Goal: Information Seeking & Learning: Learn about a topic

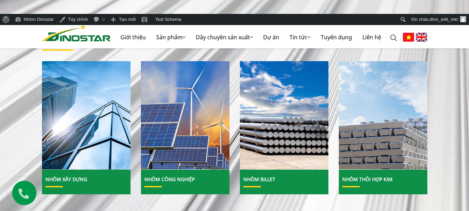
scroll to position [312, 0]
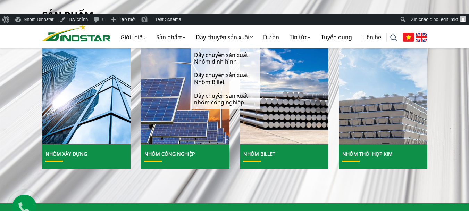
scroll to position [312, 0]
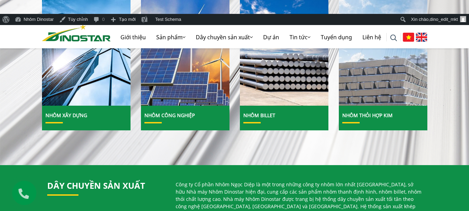
click at [413, 94] on img at bounding box center [383, 52] width 95 height 116
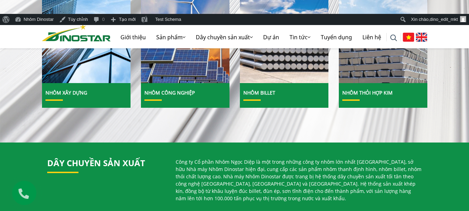
scroll to position [347, 0]
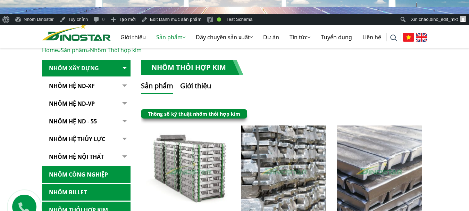
scroll to position [208, 0]
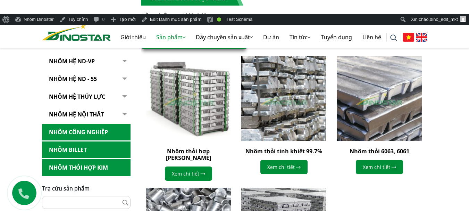
click at [193, 95] on img at bounding box center [188, 98] width 93 height 93
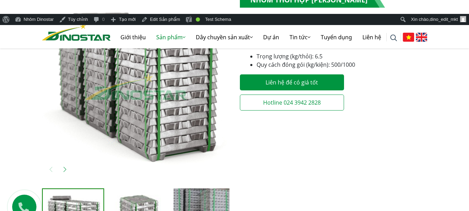
scroll to position [208, 0]
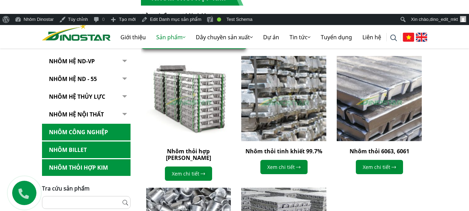
click at [285, 109] on img at bounding box center [283, 98] width 93 height 93
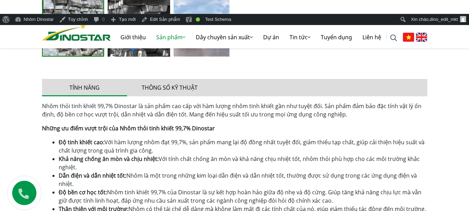
scroll to position [382, 0]
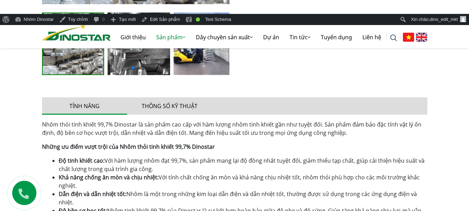
click at [69, 33] on img at bounding box center [76, 31] width 69 height 17
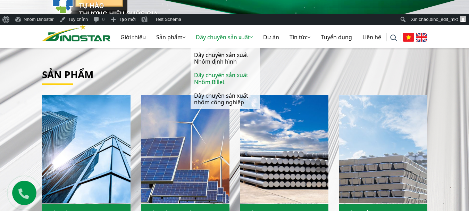
scroll to position [278, 0]
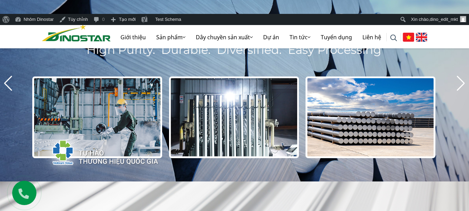
scroll to position [173, 0]
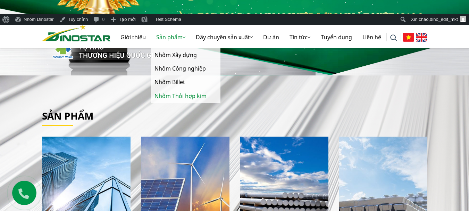
click at [170, 95] on link "Nhôm Thỏi hợp kim" at bounding box center [185, 96] width 69 height 14
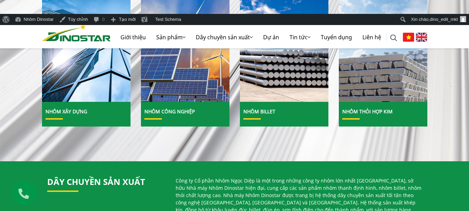
scroll to position [347, 0]
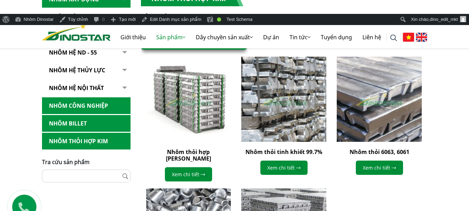
scroll to position [208, 0]
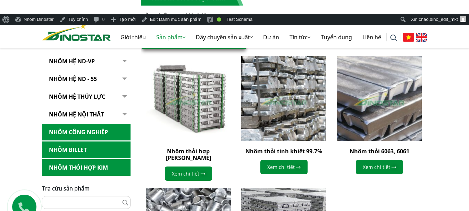
click at [376, 101] on img at bounding box center [378, 98] width 93 height 93
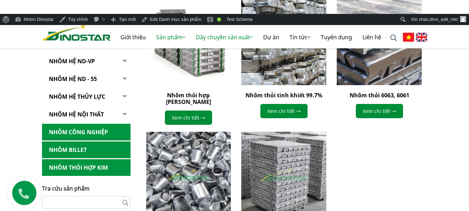
scroll to position [278, 0]
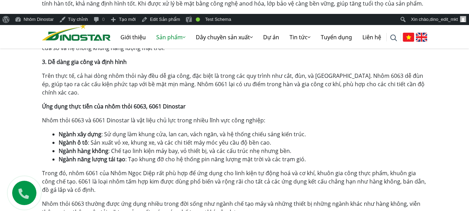
scroll to position [729, 0]
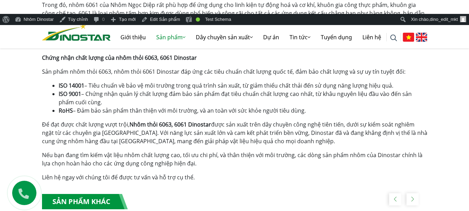
click at [83, 41] on div "Tìm kiếm cho: ******** CÔNG TY CỔ PHẦN NHÔM NGỌC DIỆP Giới thiệu Sản phẩm Sản p…" at bounding box center [235, 32] width 396 height 33
click at [93, 35] on img at bounding box center [76, 31] width 69 height 17
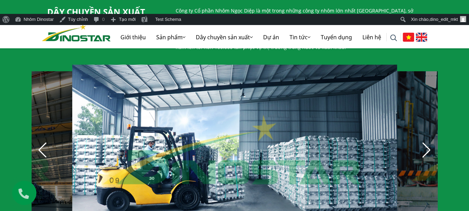
scroll to position [278, 0]
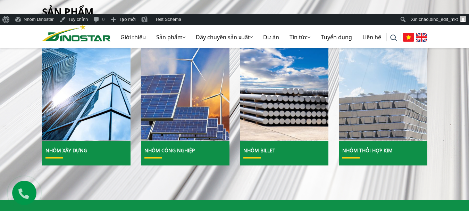
click at [360, 112] on img at bounding box center [383, 86] width 95 height 116
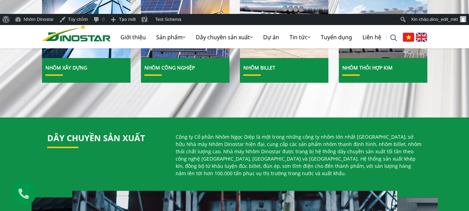
scroll to position [382, 0]
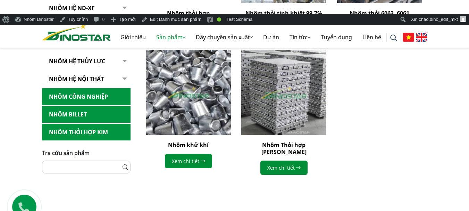
scroll to position [347, 0]
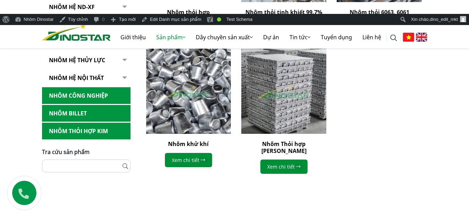
click at [275, 76] on img at bounding box center [283, 90] width 93 height 93
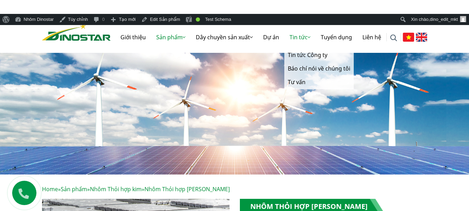
click at [296, 36] on link "Tin tức" at bounding box center [299, 37] width 31 height 22
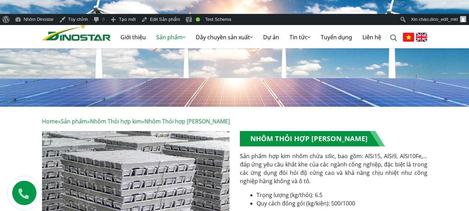
scroll to position [104, 0]
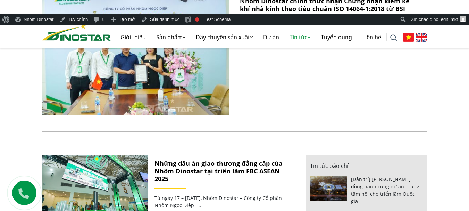
scroll to position [278, 0]
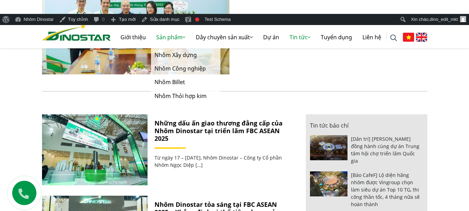
click at [177, 38] on link "Sản phẩm" at bounding box center [171, 37] width 40 height 22
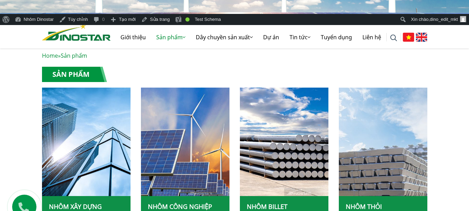
scroll to position [173, 0]
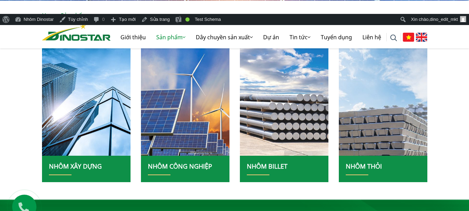
click at [265, 107] on img at bounding box center [284, 101] width 95 height 116
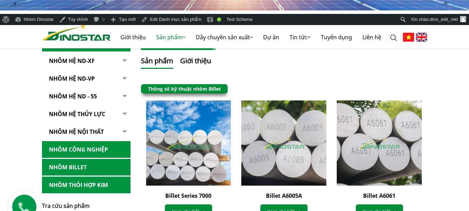
scroll to position [173, 0]
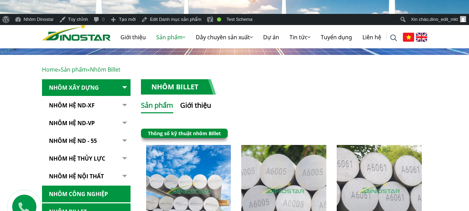
scroll to position [139, 0]
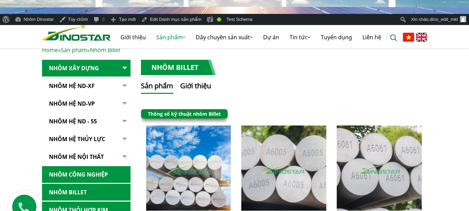
click at [65, 41] on div "Tìm kiếm cho: ******** CÔNG TY CỔ PHẦN NHÔM NGỌC DIỆP Giới thiệu Sản phẩm Sản p…" at bounding box center [235, 32] width 396 height 33
click at [78, 34] on img at bounding box center [76, 31] width 69 height 17
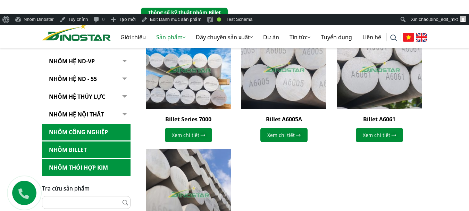
scroll to position [243, 0]
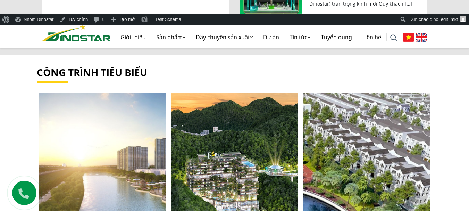
scroll to position [1076, 0]
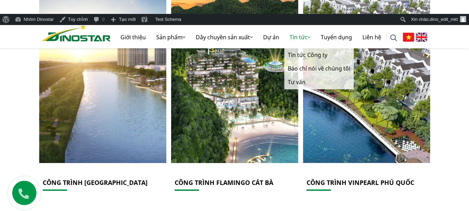
click at [289, 36] on link "Tin tức" at bounding box center [299, 37] width 31 height 22
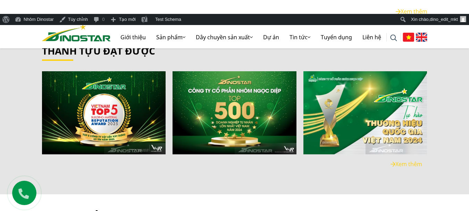
scroll to position [1353, 0]
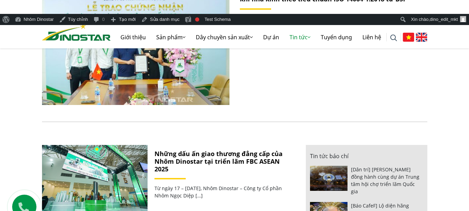
scroll to position [347, 0]
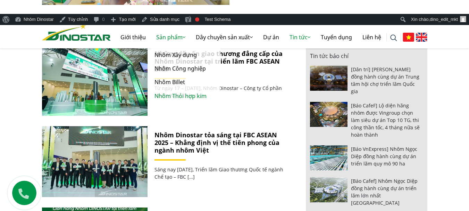
click at [172, 95] on link "Nhôm Thỏi hợp kim" at bounding box center [185, 96] width 69 height 14
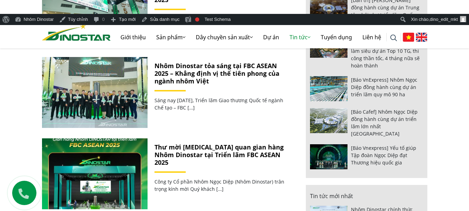
scroll to position [416, 0]
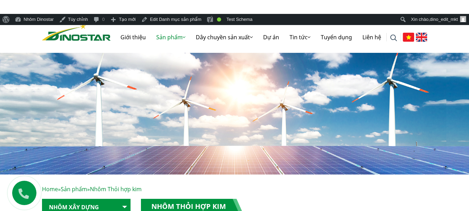
click at [97, 34] on img at bounding box center [76, 31] width 69 height 17
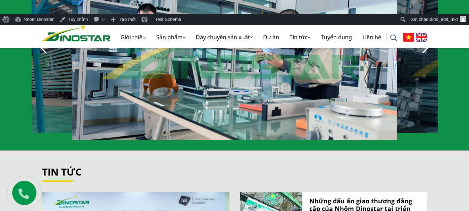
scroll to position [520, 0]
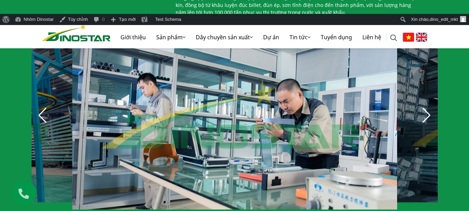
click at [421, 113] on div "Next slide" at bounding box center [426, 115] width 15 height 15
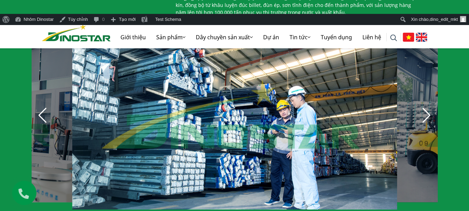
click at [421, 113] on div "Next slide" at bounding box center [426, 115] width 15 height 15
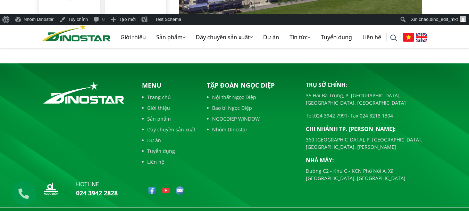
scroll to position [1640, 0]
